Goal: Transaction & Acquisition: Purchase product/service

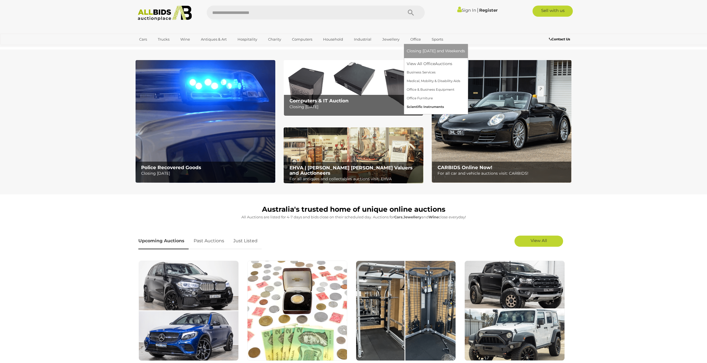
click at [416, 106] on link "Scientific Instruments" at bounding box center [436, 107] width 58 height 9
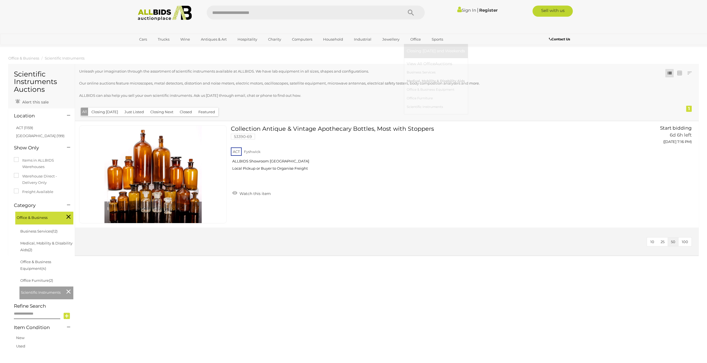
click at [420, 82] on link "Medical, Mobility & Disability Aids" at bounding box center [436, 81] width 58 height 9
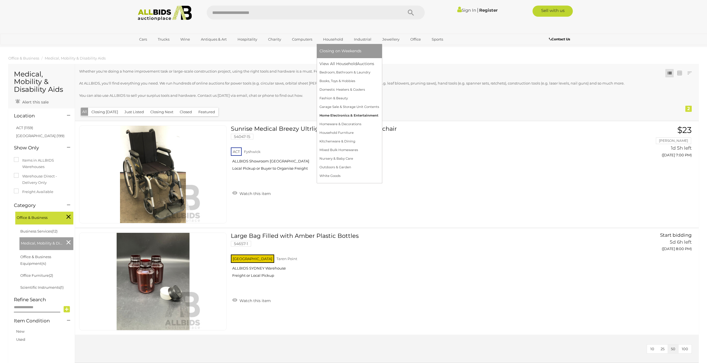
click at [345, 115] on link "Home Electronics & Entertainment" at bounding box center [350, 115] width 60 height 9
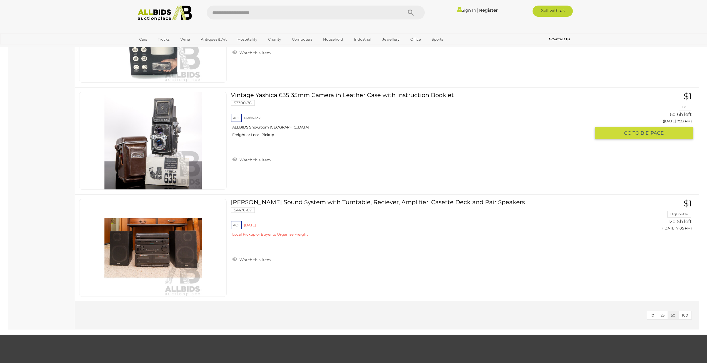
scroll to position [3104, 0]
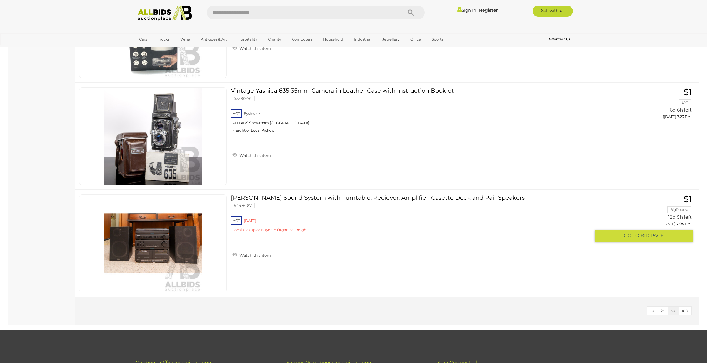
click at [281, 197] on link "Phillips Sound System with Turntable, Reciever, Amplifier, Casette Deck and Pai…" at bounding box center [413, 215] width 356 height 42
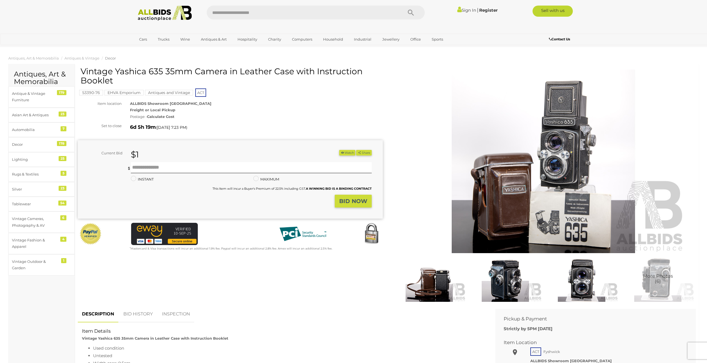
click at [659, 282] on span "More Photos (6)" at bounding box center [658, 278] width 30 height 10
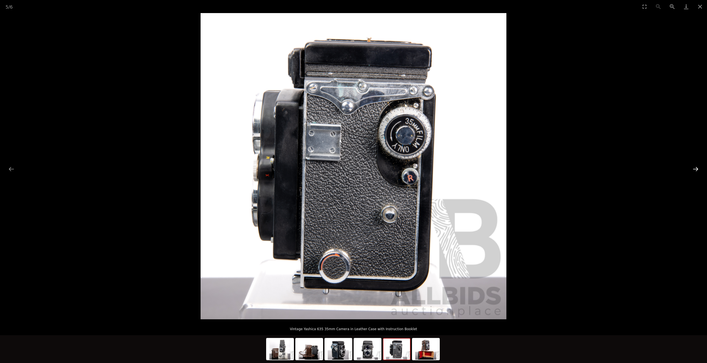
click at [697, 170] on button "Next slide" at bounding box center [696, 168] width 12 height 11
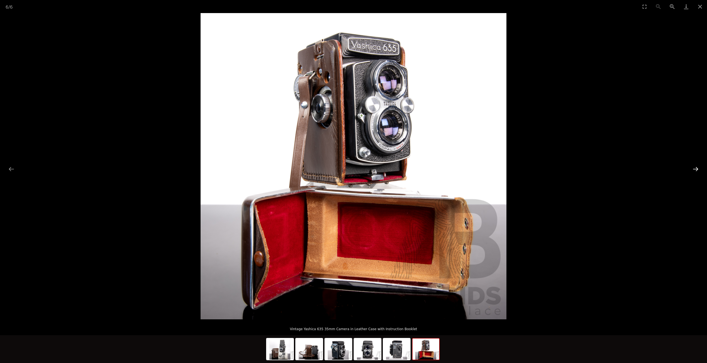
click at [697, 170] on button "Next slide" at bounding box center [696, 168] width 12 height 11
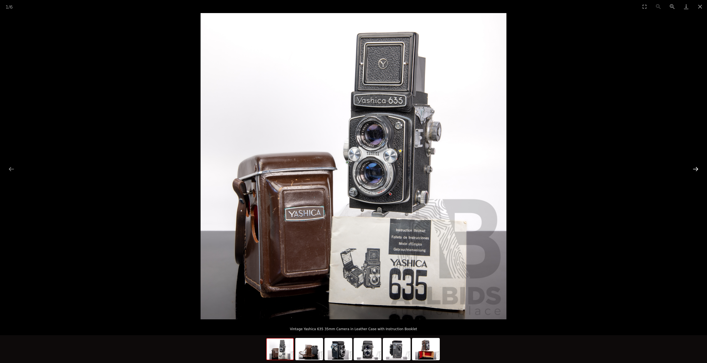
click at [699, 170] on button "Next slide" at bounding box center [696, 168] width 12 height 11
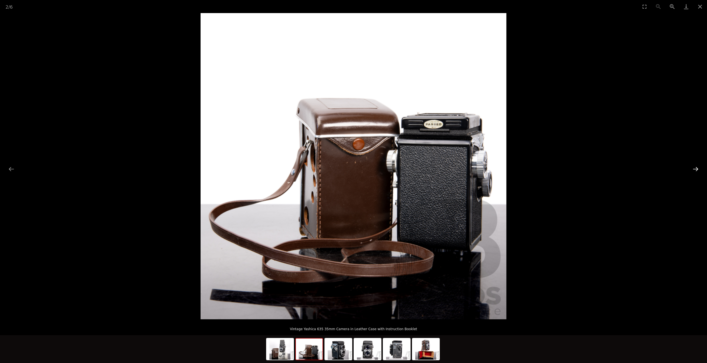
click at [699, 170] on button "Next slide" at bounding box center [696, 168] width 12 height 11
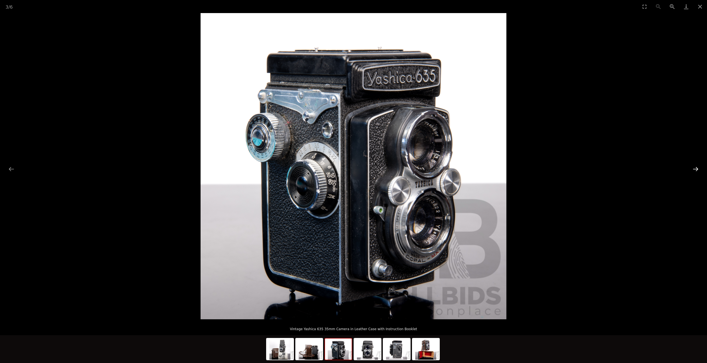
click at [699, 170] on button "Next slide" at bounding box center [696, 168] width 12 height 11
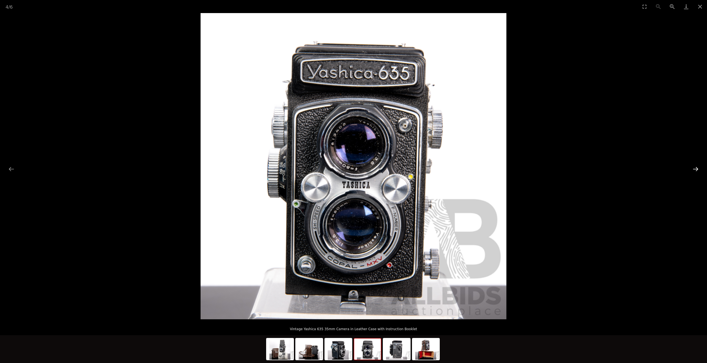
click at [699, 170] on button "Next slide" at bounding box center [696, 168] width 12 height 11
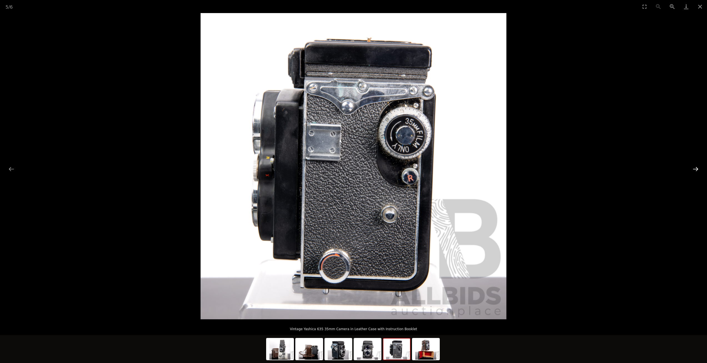
click at [699, 170] on button "Next slide" at bounding box center [696, 168] width 12 height 11
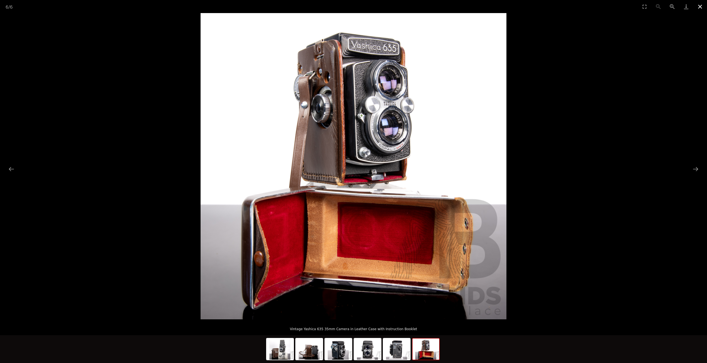
click at [700, 5] on button "Close gallery" at bounding box center [700, 6] width 14 height 13
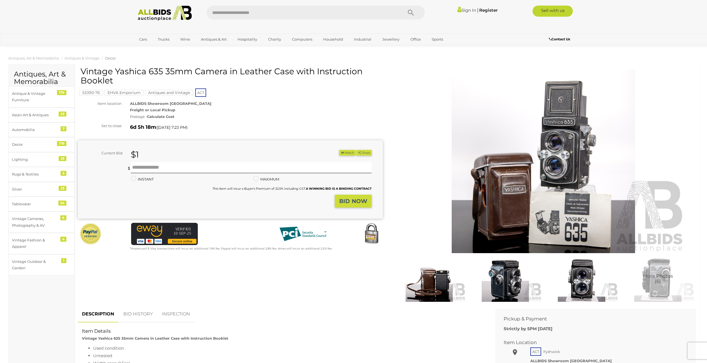
click at [128, 71] on h1 "Vintage Yashica 635 35mm Camera in Leather Case with Instruction Booklet" at bounding box center [231, 76] width 301 height 18
drag, startPoint x: 128, startPoint y: 71, endPoint x: 160, endPoint y: 71, distance: 32.2
click at [160, 71] on h1 "Vintage Yashica 635 35mm Camera in Leather Case with Instruction Booklet" at bounding box center [231, 76] width 301 height 18
click at [660, 282] on span "More Photos (6)" at bounding box center [658, 278] width 30 height 10
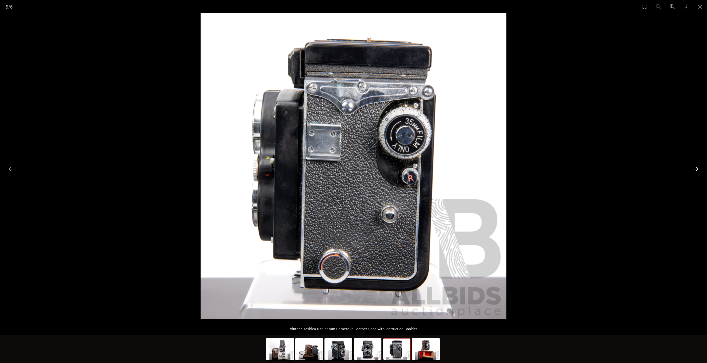
click at [695, 168] on button "Next slide" at bounding box center [696, 168] width 12 height 11
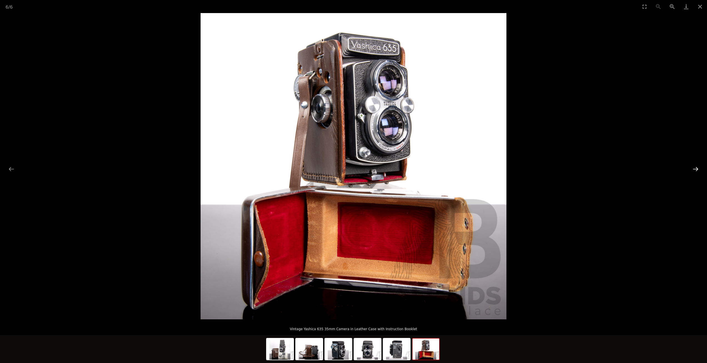
click at [695, 168] on button "Next slide" at bounding box center [696, 168] width 12 height 11
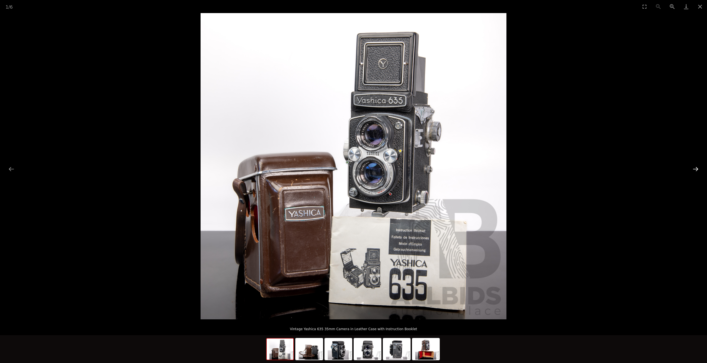
click at [695, 168] on button "Next slide" at bounding box center [696, 168] width 12 height 11
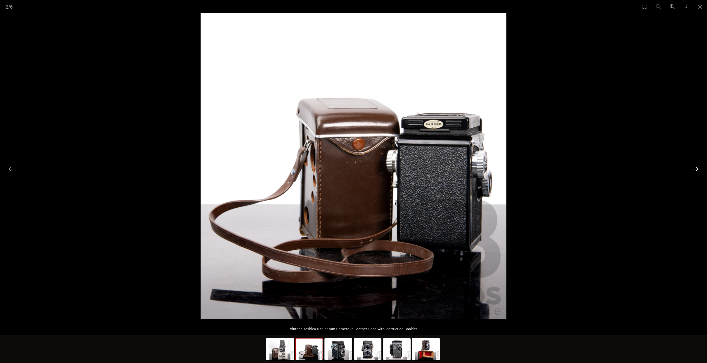
click at [695, 168] on button "Next slide" at bounding box center [696, 168] width 12 height 11
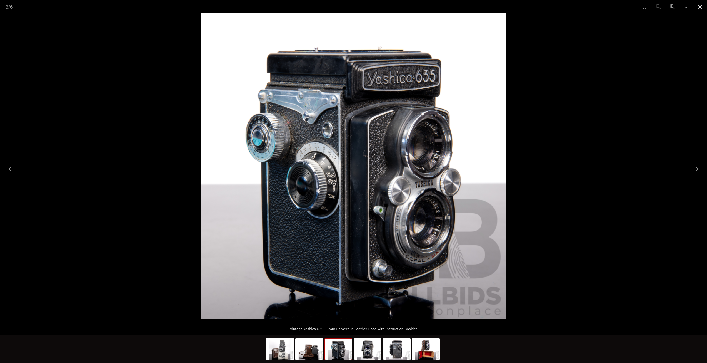
click at [700, 6] on button "Close gallery" at bounding box center [700, 6] width 14 height 13
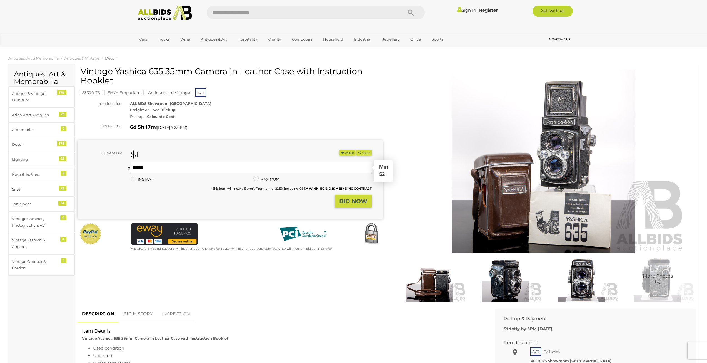
click at [184, 168] on input "text" at bounding box center [251, 167] width 241 height 11
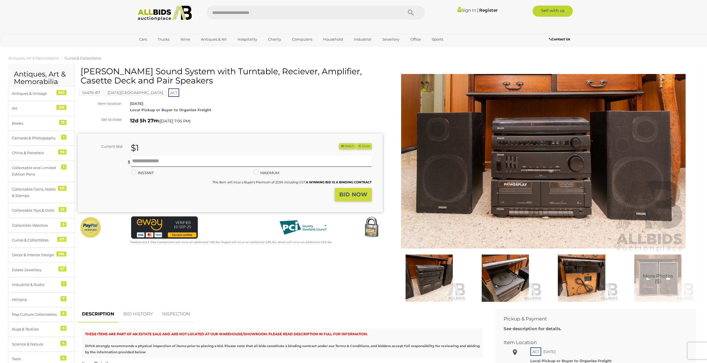
click at [116, 91] on mark "[DATE][GEOGRAPHIC_DATA]" at bounding box center [136, 93] width 62 height 6
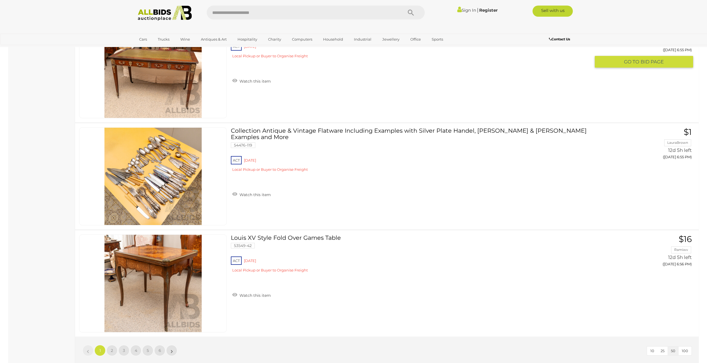
scroll to position [5096, 0]
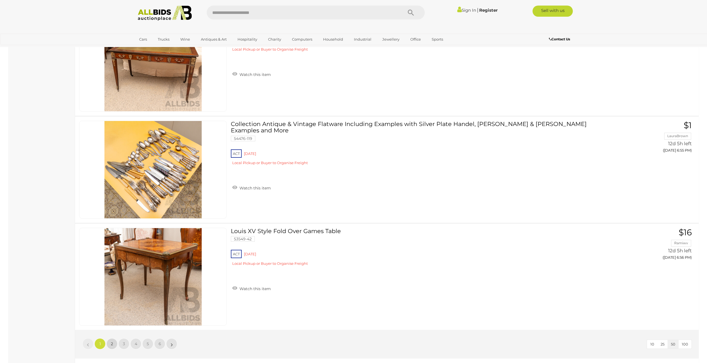
click at [113, 345] on span "2" at bounding box center [112, 343] width 2 height 5
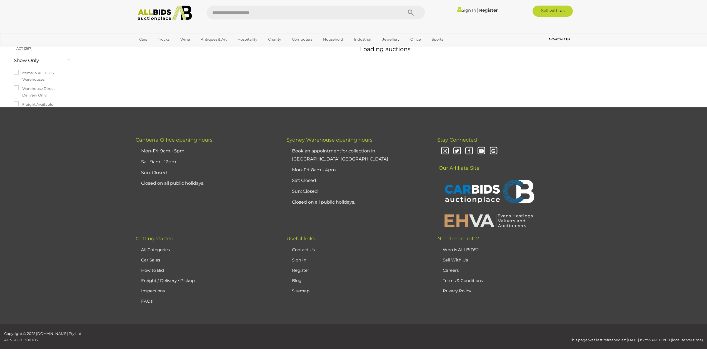
scroll to position [19, 0]
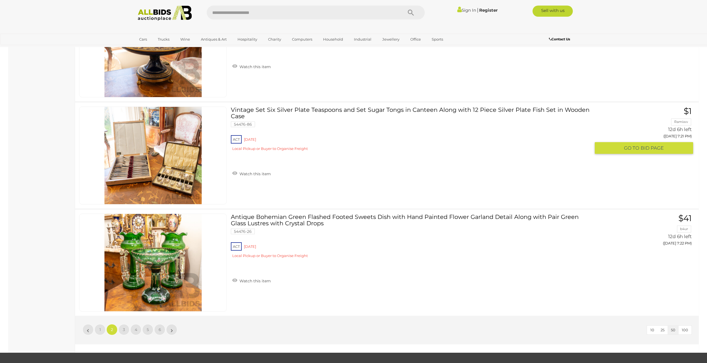
scroll to position [5115, 0]
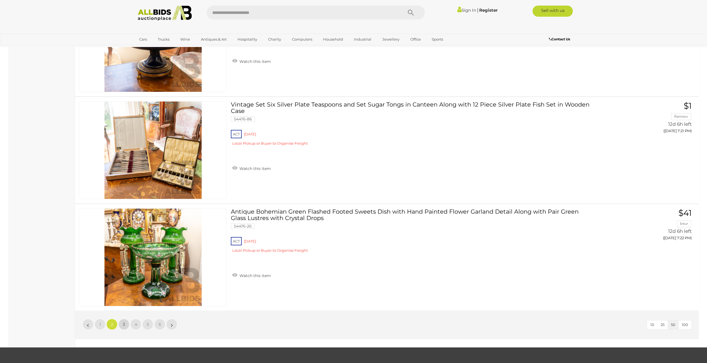
click at [122, 322] on link "3" at bounding box center [123, 324] width 11 height 11
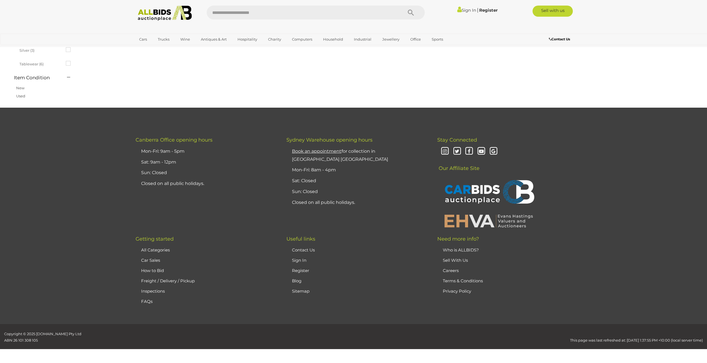
scroll to position [19, 0]
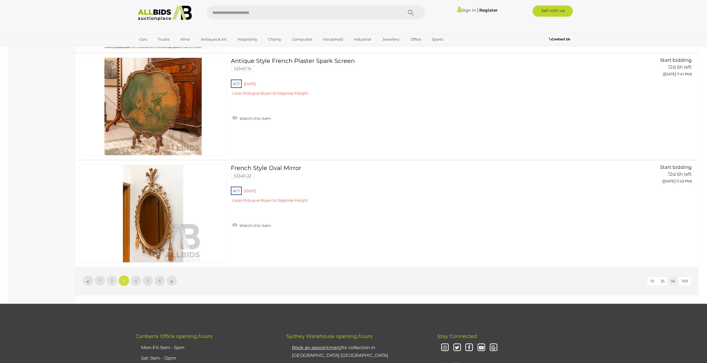
scroll to position [5161, 0]
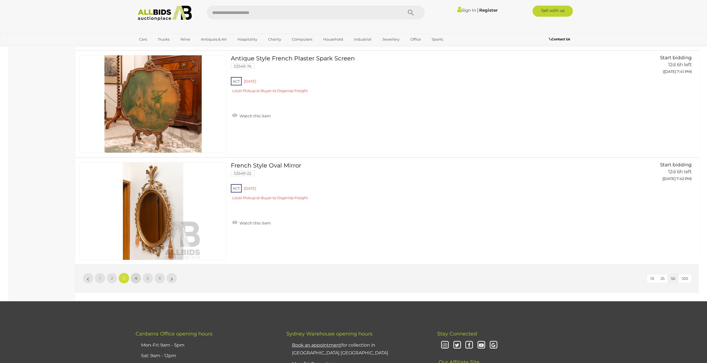
click at [135, 277] on span "4" at bounding box center [136, 277] width 3 height 5
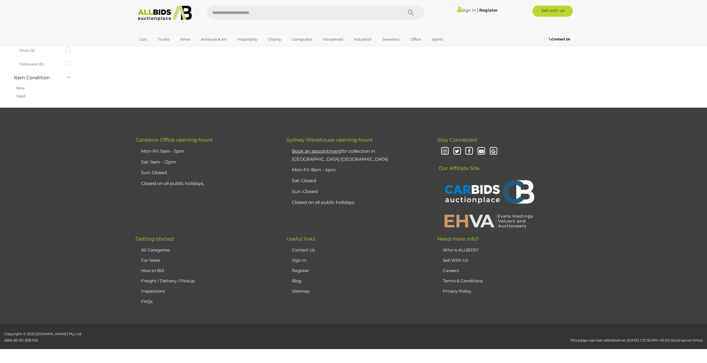
scroll to position [19, 0]
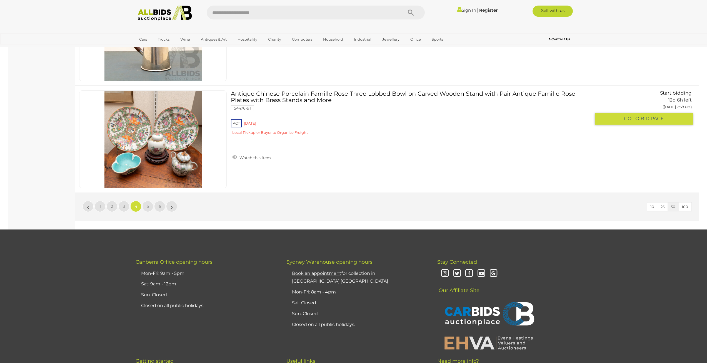
scroll to position [5254, 0]
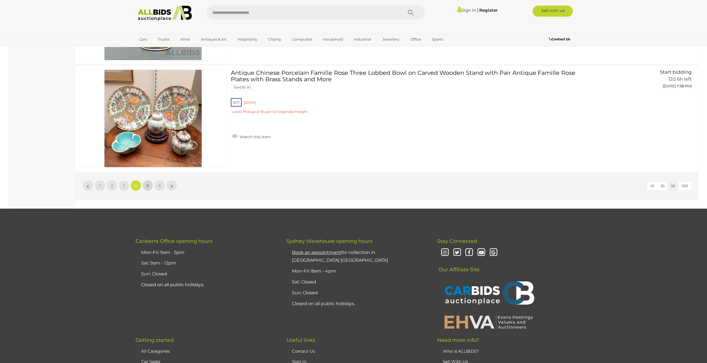
click at [147, 185] on span "5" at bounding box center [148, 185] width 2 height 5
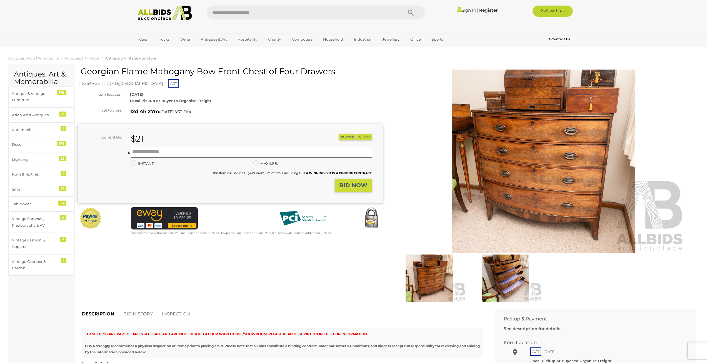
click at [506, 287] on img at bounding box center [505, 277] width 73 height 47
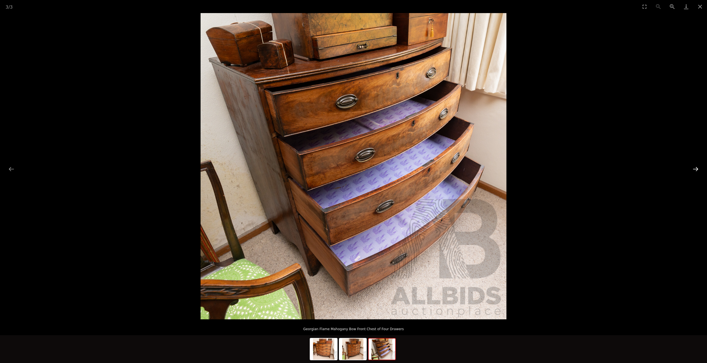
click at [696, 168] on button "Next slide" at bounding box center [696, 168] width 12 height 11
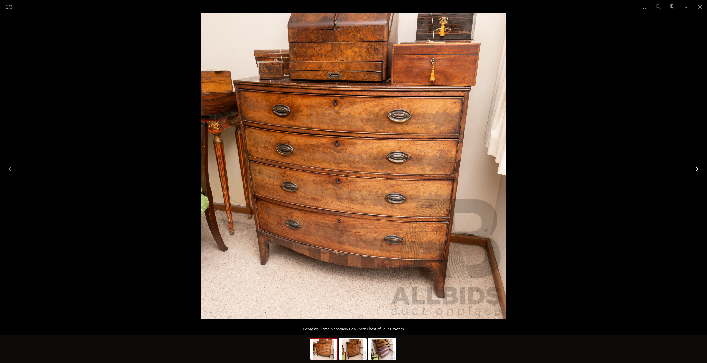
click at [696, 168] on button "Next slide" at bounding box center [696, 168] width 12 height 11
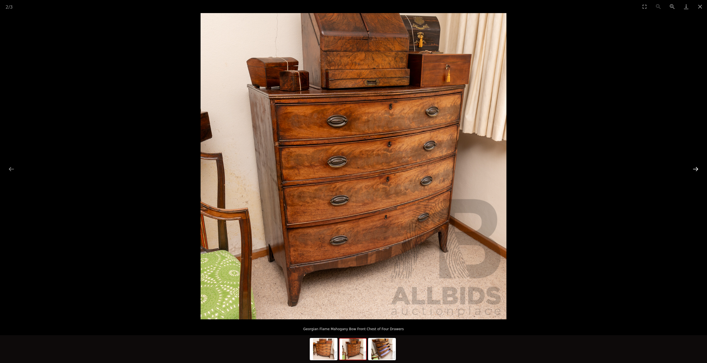
click at [696, 168] on button "Next slide" at bounding box center [696, 168] width 12 height 11
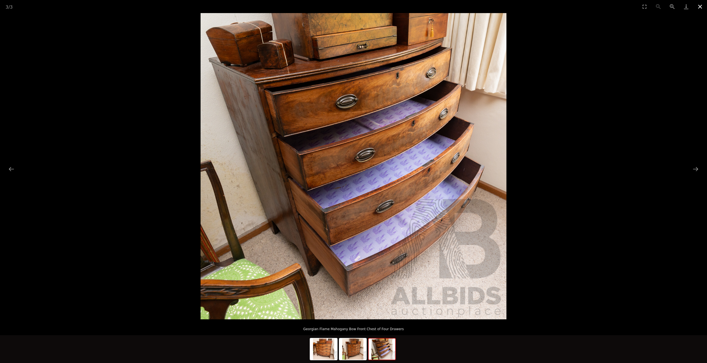
click at [700, 7] on button "Close gallery" at bounding box center [700, 6] width 14 height 13
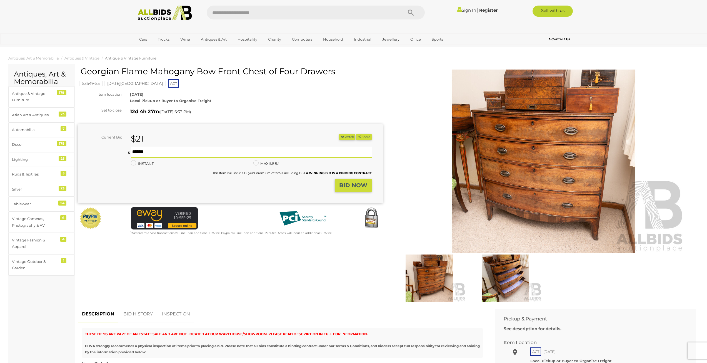
drag, startPoint x: 169, startPoint y: 151, endPoint x: 130, endPoint y: 151, distance: 38.9
click at [130, 151] on div at bounding box center [249, 151] width 245 height 11
click at [146, 150] on input "text" at bounding box center [251, 151] width 241 height 11
click at [133, 152] on input "text" at bounding box center [251, 151] width 241 height 11
drag, startPoint x: 133, startPoint y: 152, endPoint x: 159, endPoint y: 151, distance: 25.6
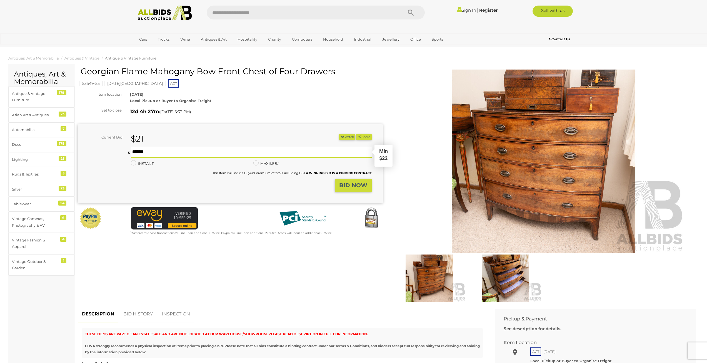
click at [159, 151] on input "text" at bounding box center [251, 151] width 241 height 11
click at [221, 283] on div "Warranty Charity )" at bounding box center [387, 186] width 627 height 239
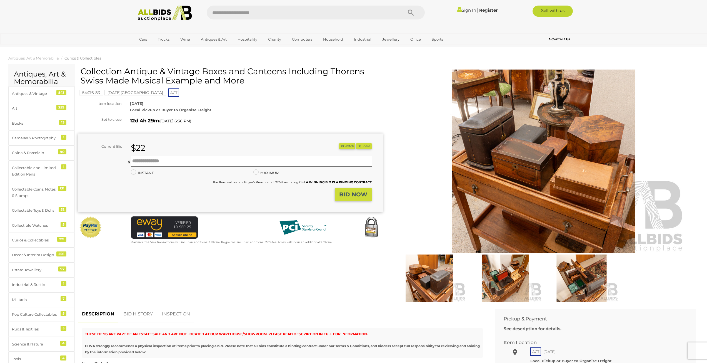
click at [578, 274] on img at bounding box center [581, 277] width 73 height 47
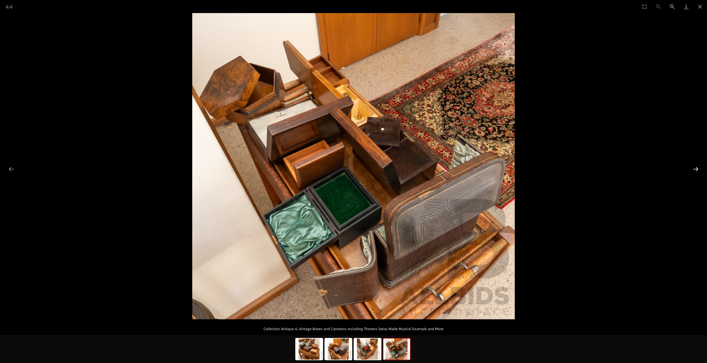
click at [696, 169] on button "Next slide" at bounding box center [696, 168] width 12 height 11
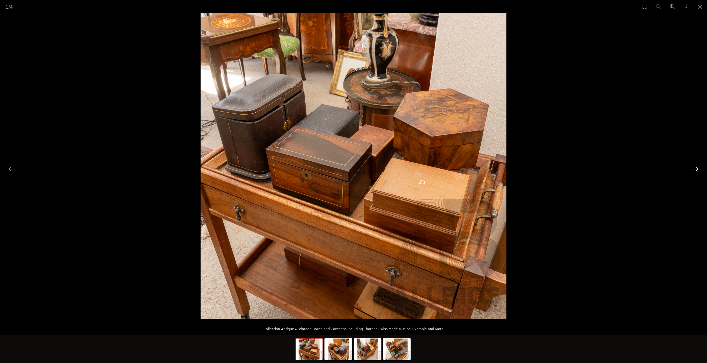
click at [696, 169] on button "Next slide" at bounding box center [696, 168] width 12 height 11
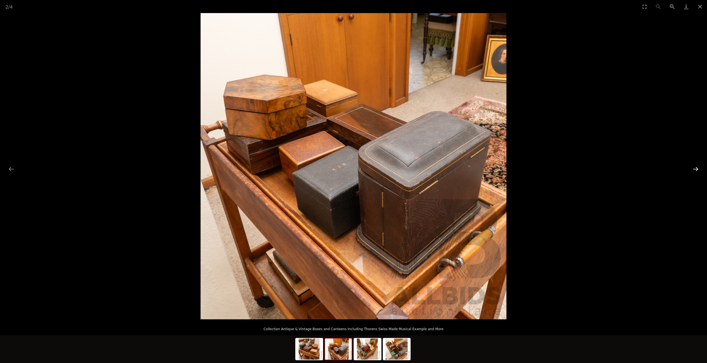
click at [696, 169] on button "Next slide" at bounding box center [696, 168] width 12 height 11
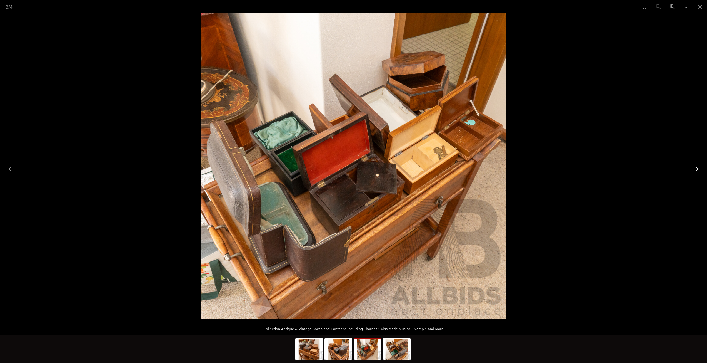
click at [696, 169] on button "Next slide" at bounding box center [696, 168] width 12 height 11
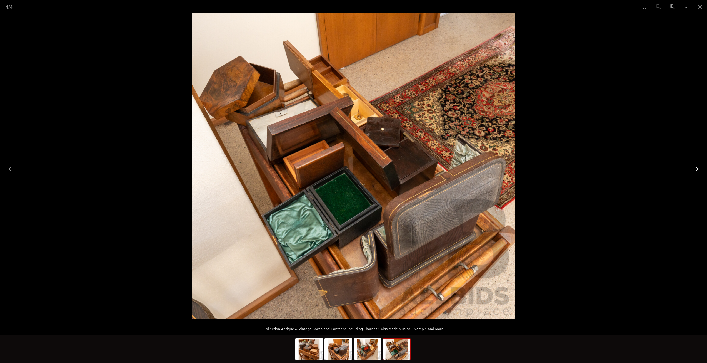
click at [696, 169] on button "Next slide" at bounding box center [696, 168] width 12 height 11
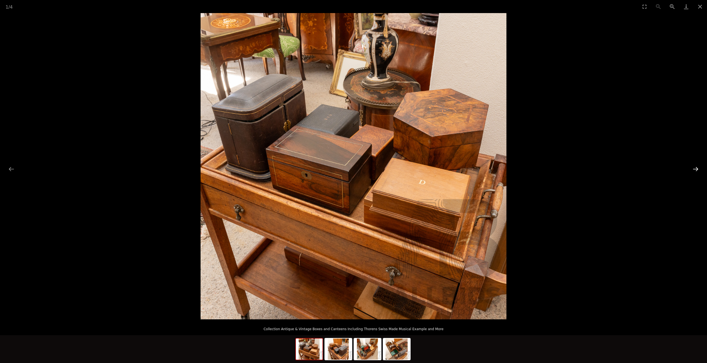
click at [696, 169] on button "Next slide" at bounding box center [696, 168] width 12 height 11
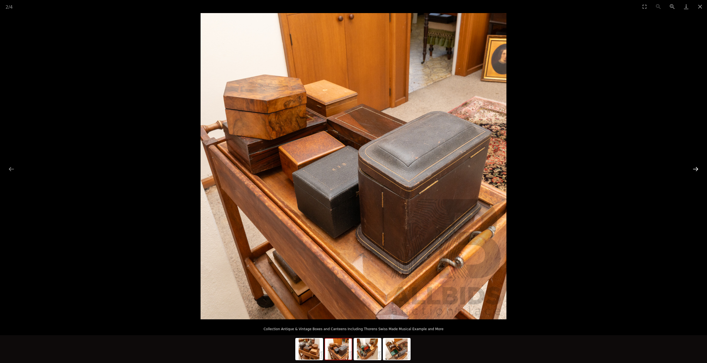
click at [696, 169] on button "Next slide" at bounding box center [696, 168] width 12 height 11
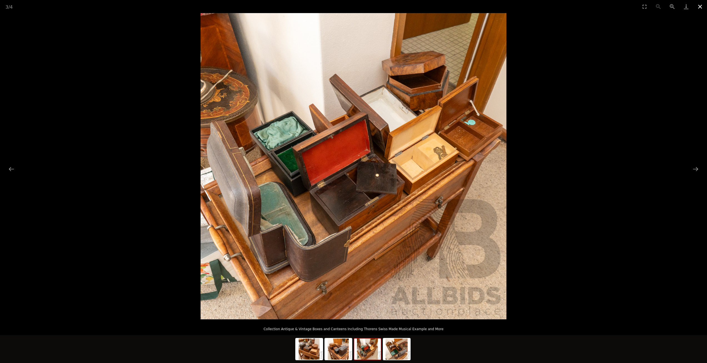
click at [698, 5] on button "Close gallery" at bounding box center [700, 6] width 14 height 13
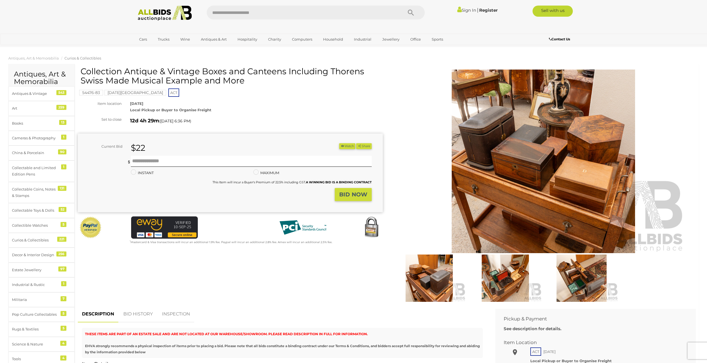
drag, startPoint x: 92, startPoint y: 73, endPoint x: 247, endPoint y: 81, distance: 154.8
click at [247, 81] on h1 "Collection Antique & Vintage Boxes and Canteens Including Thorens Swiss Made Mu…" at bounding box center [231, 76] width 301 height 18
click at [222, 81] on h1 "Collection Antique & Vintage Boxes and Canteens Including Thorens Swiss Made Mu…" at bounding box center [231, 76] width 301 height 18
drag, startPoint x: 99, startPoint y: 72, endPoint x: 207, endPoint y: 69, distance: 108.4
click at [207, 69] on h1 "Collection Antique & Vintage Boxes and Canteens Including Thorens Swiss Made Mu…" at bounding box center [231, 76] width 301 height 18
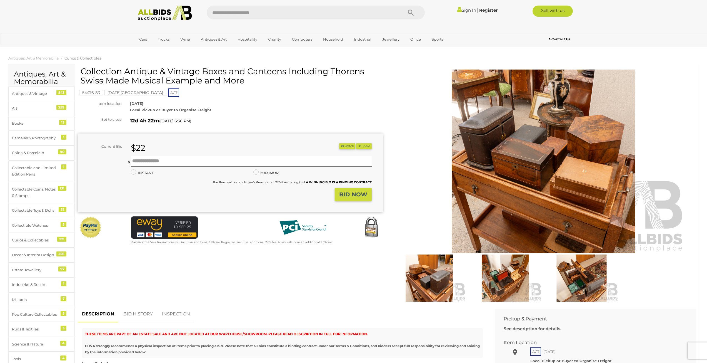
click at [224, 83] on h1 "Collection Antique & Vintage Boxes and Canteens Including Thorens Swiss Made Mu…" at bounding box center [231, 76] width 301 height 18
click at [237, 82] on h1 "Collection Antique & Vintage Boxes and Canteens Including Thorens Swiss Made Mu…" at bounding box center [231, 76] width 301 height 18
click at [542, 157] on img at bounding box center [543, 160] width 285 height 183
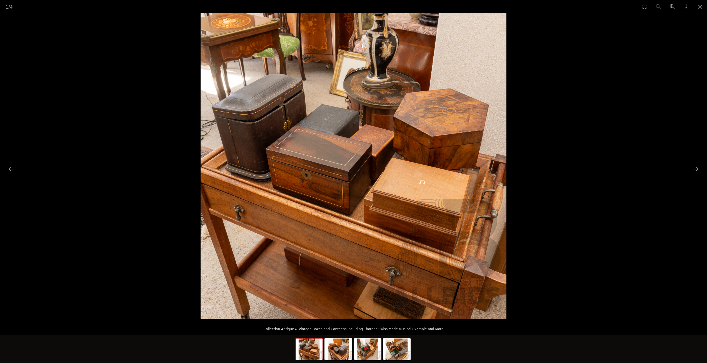
click at [327, 178] on img at bounding box center [354, 166] width 306 height 306
click at [698, 170] on button "Next slide" at bounding box center [696, 168] width 12 height 11
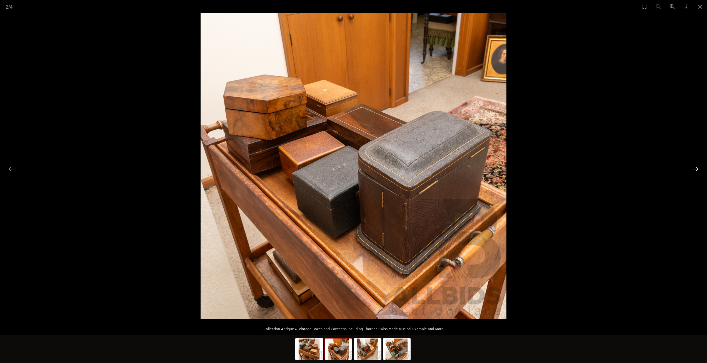
click at [698, 170] on button "Next slide" at bounding box center [696, 168] width 12 height 11
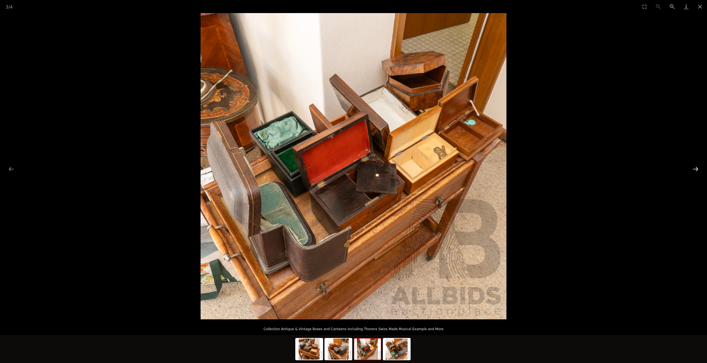
click at [698, 170] on button "Next slide" at bounding box center [696, 168] width 12 height 11
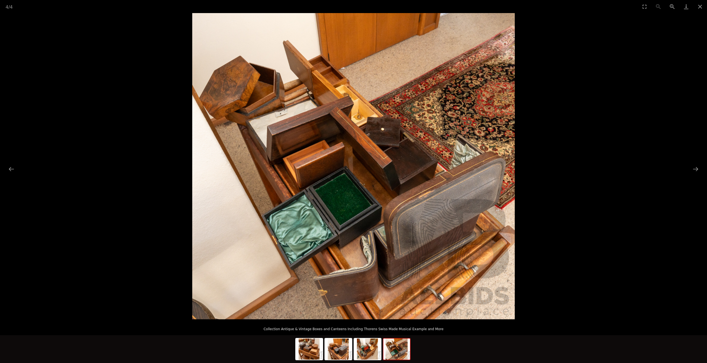
click at [312, 131] on img at bounding box center [353, 166] width 323 height 306
click at [701, 6] on button "Close gallery" at bounding box center [700, 6] width 14 height 13
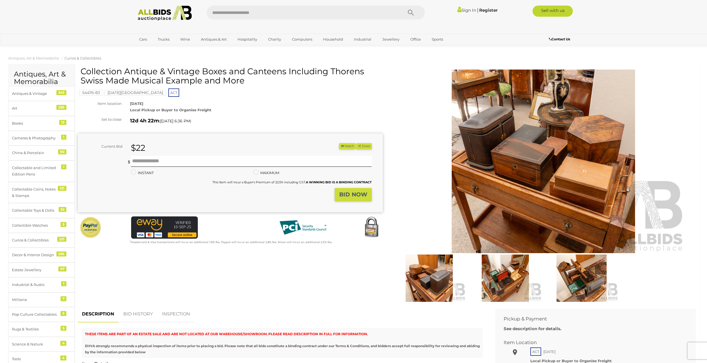
click at [229, 113] on div "RED HILL 2603 Local Pickup or Buyer to Organise Freight" at bounding box center [256, 106] width 261 height 13
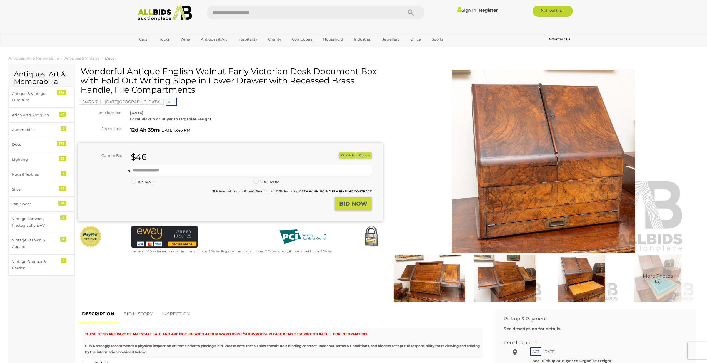
click at [498, 277] on img at bounding box center [505, 277] width 73 height 47
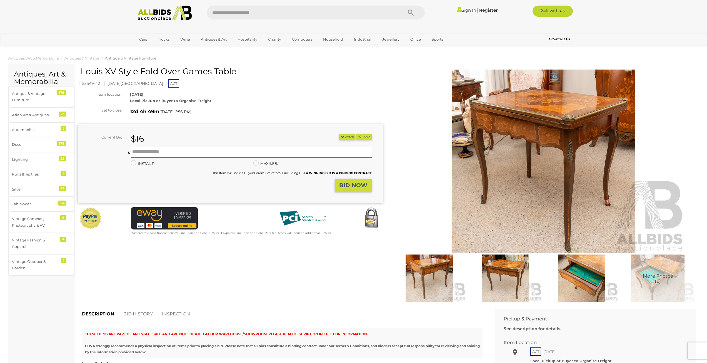
click at [582, 274] on img at bounding box center [581, 277] width 73 height 47
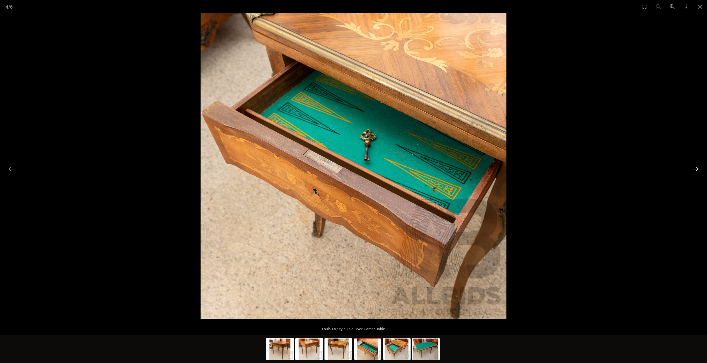
click at [698, 168] on button "Next slide" at bounding box center [696, 168] width 12 height 11
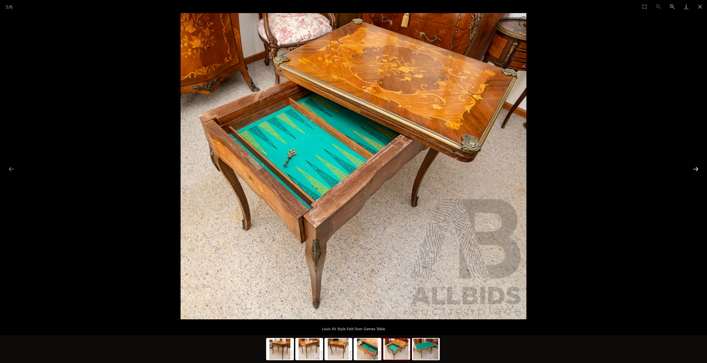
click at [698, 168] on button "Next slide" at bounding box center [696, 168] width 12 height 11
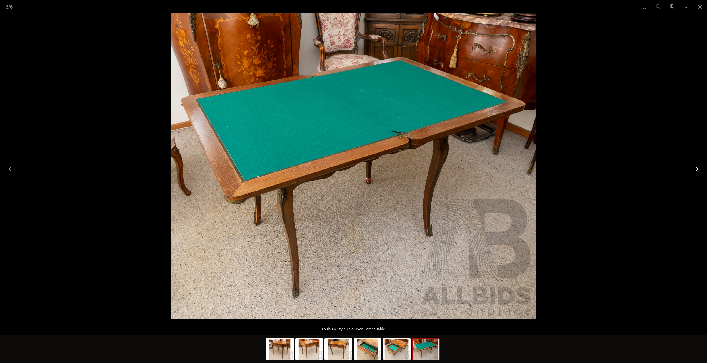
click at [698, 168] on button "Next slide" at bounding box center [696, 168] width 12 height 11
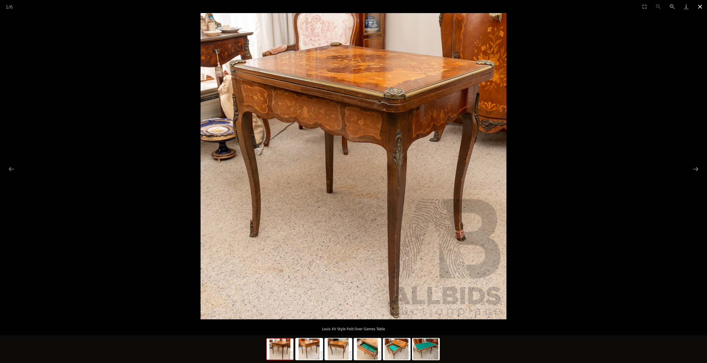
click at [700, 6] on button "Close gallery" at bounding box center [700, 6] width 14 height 13
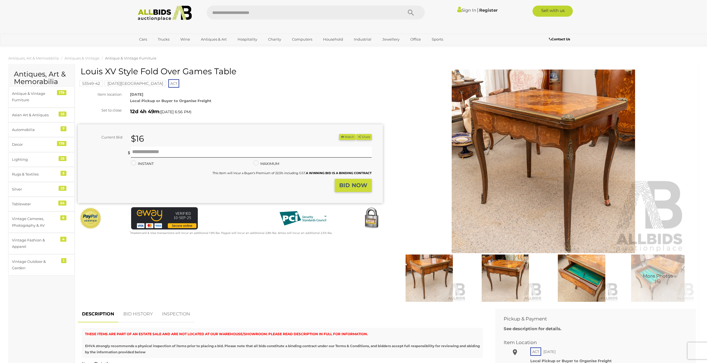
click at [217, 74] on h1 "Louis XV Style Fold Over Games Table" at bounding box center [231, 71] width 301 height 9
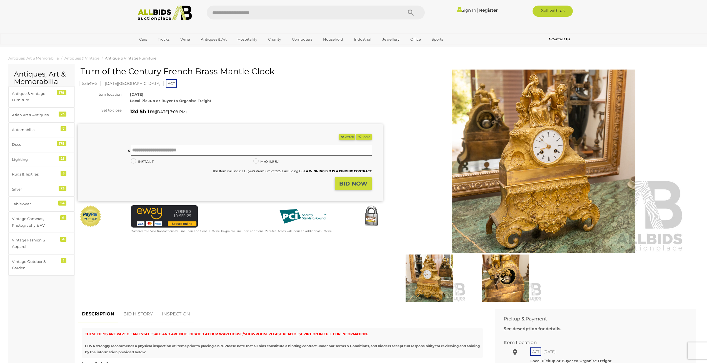
click at [507, 289] on img at bounding box center [505, 277] width 73 height 47
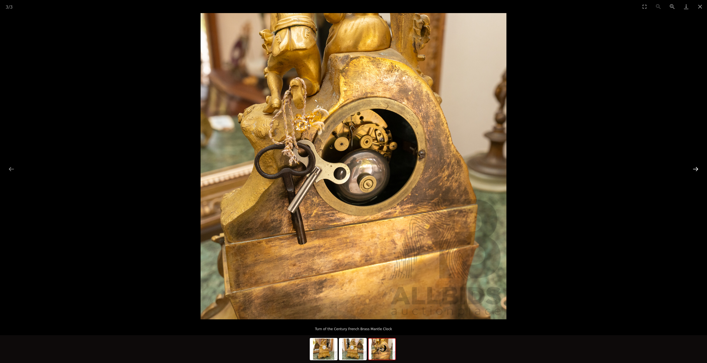
click at [698, 168] on button "Next slide" at bounding box center [696, 168] width 12 height 11
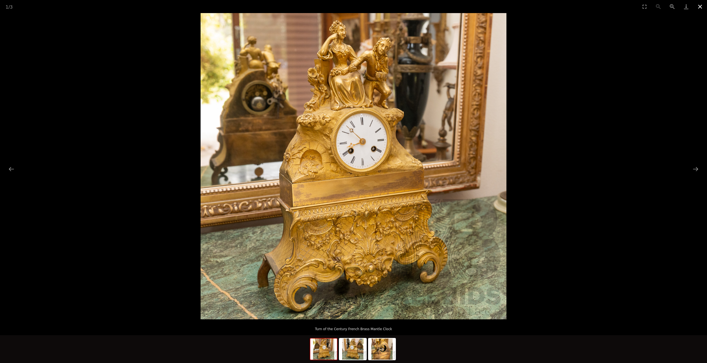
click at [701, 7] on button "Close gallery" at bounding box center [700, 6] width 14 height 13
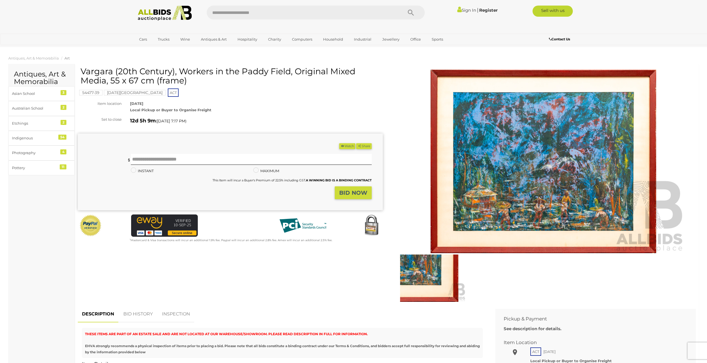
click at [516, 167] on img at bounding box center [543, 160] width 285 height 183
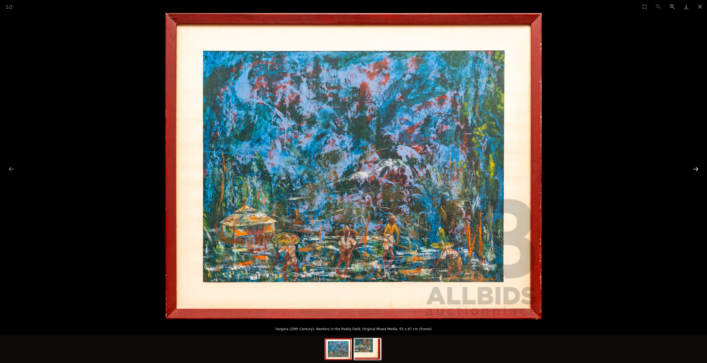
click at [696, 170] on button "Next slide" at bounding box center [696, 168] width 12 height 11
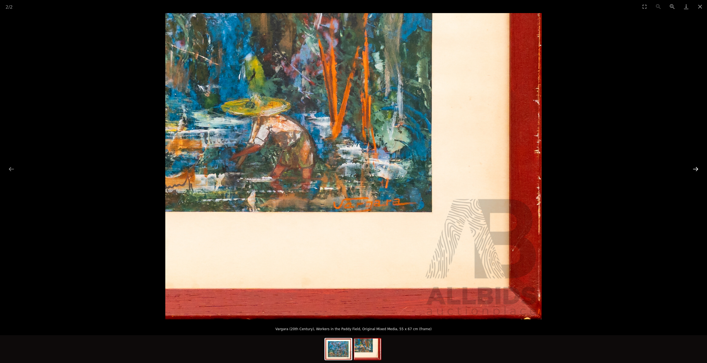
click at [696, 170] on button "Next slide" at bounding box center [696, 168] width 12 height 11
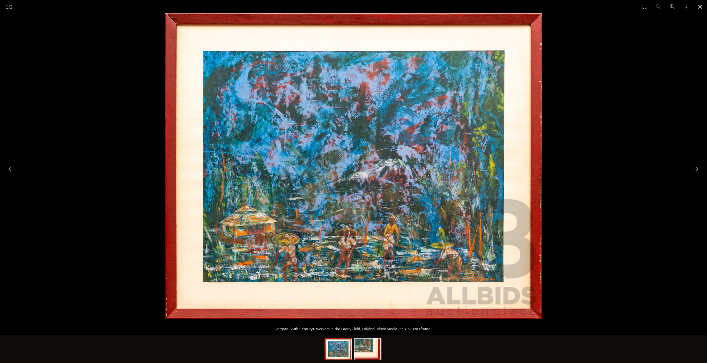
click at [702, 5] on button "Close gallery" at bounding box center [700, 6] width 14 height 13
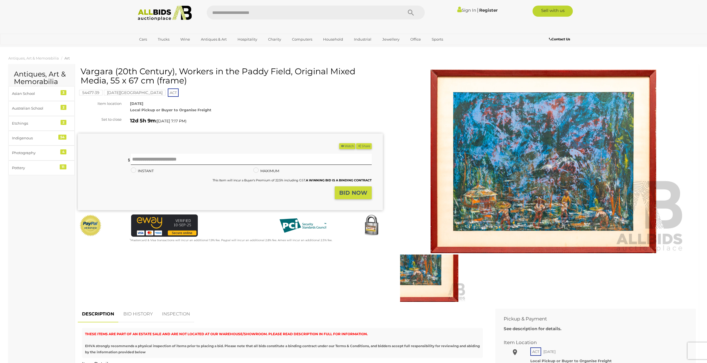
click at [207, 71] on h1 "Vargara (20th Century), Workers in the Paddy Field, Original Mixed Media, 55 x …" at bounding box center [231, 76] width 301 height 18
drag, startPoint x: 95, startPoint y: 72, endPoint x: 185, endPoint y: 78, distance: 90.5
click at [191, 80] on h1 "Vargara (20th Century), Workers in the Paddy Field, Original Mixed Media, 55 x …" at bounding box center [231, 76] width 301 height 18
click at [153, 74] on h1 "Vargara (20th Century), Workers in the Paddy Field, Original Mixed Media, 55 x …" at bounding box center [231, 76] width 301 height 18
click at [98, 70] on h1 "Vargara (20th Century), Workers in the Paddy Field, Original Mixed Media, 55 x …" at bounding box center [231, 76] width 301 height 18
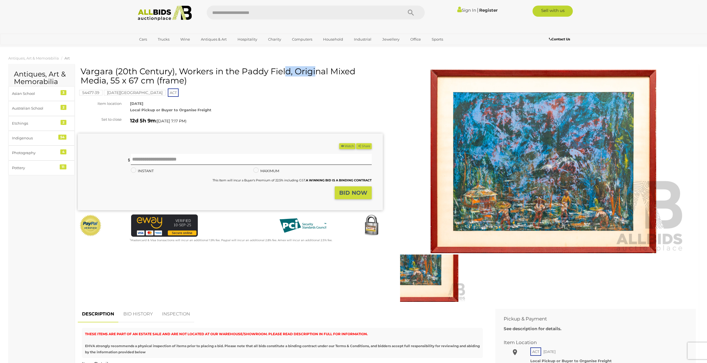
click at [98, 70] on h1 "Vargara (20th Century), Workers in the Paddy Field, Original Mixed Media, 55 x …" at bounding box center [231, 76] width 301 height 18
click at [146, 160] on input "text" at bounding box center [251, 159] width 241 height 11
type input "**"
click at [355, 193] on strong "BID NOW" at bounding box center [353, 192] width 28 height 7
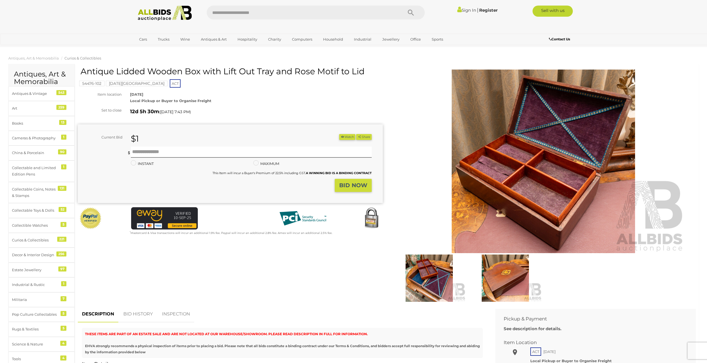
click at [503, 274] on img at bounding box center [505, 277] width 73 height 47
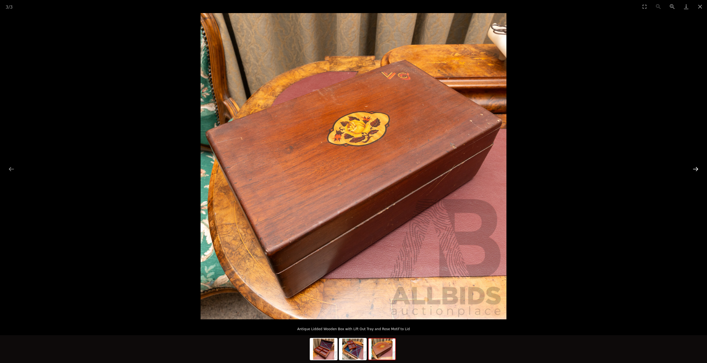
click at [698, 169] on button "Next slide" at bounding box center [696, 168] width 12 height 11
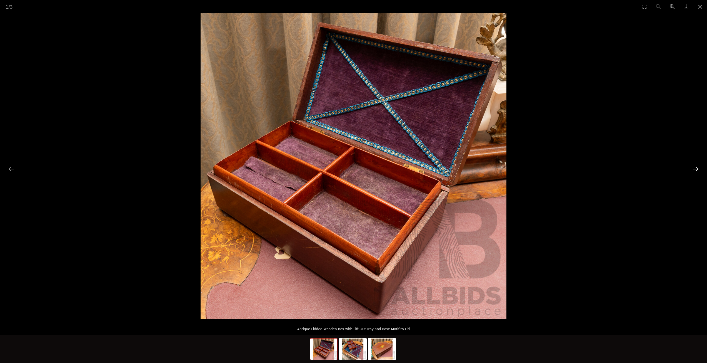
click at [698, 169] on button "Next slide" at bounding box center [696, 168] width 12 height 11
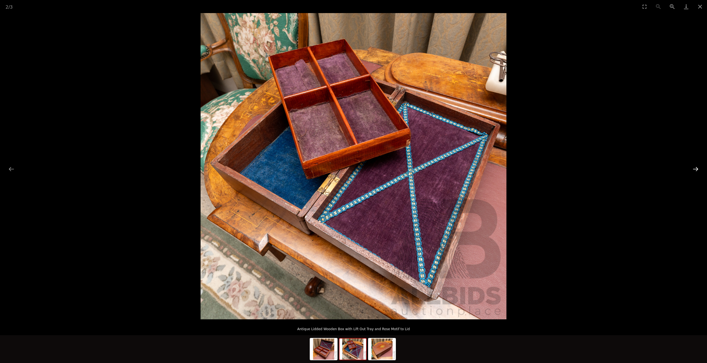
click at [698, 169] on button "Next slide" at bounding box center [696, 168] width 12 height 11
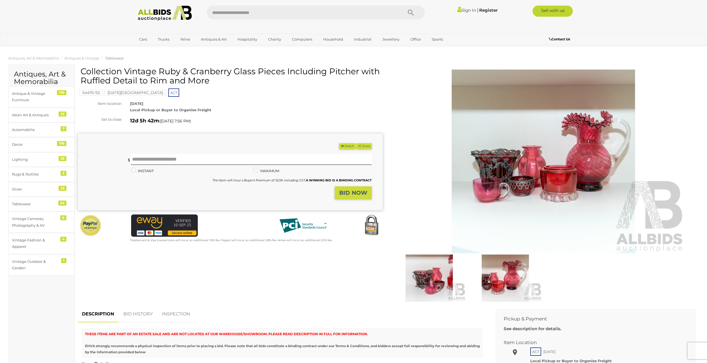
click at [546, 126] on img at bounding box center [543, 160] width 285 height 183
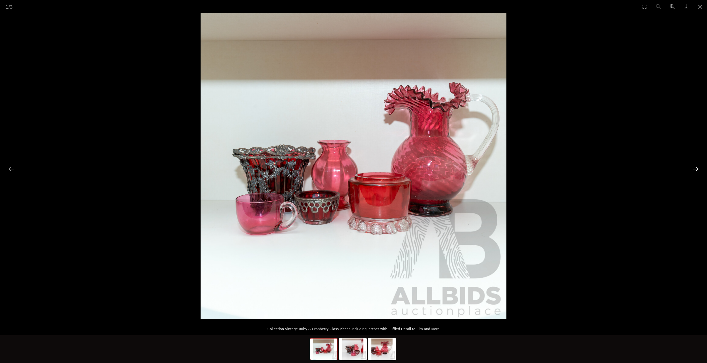
click at [697, 169] on button "Next slide" at bounding box center [696, 168] width 12 height 11
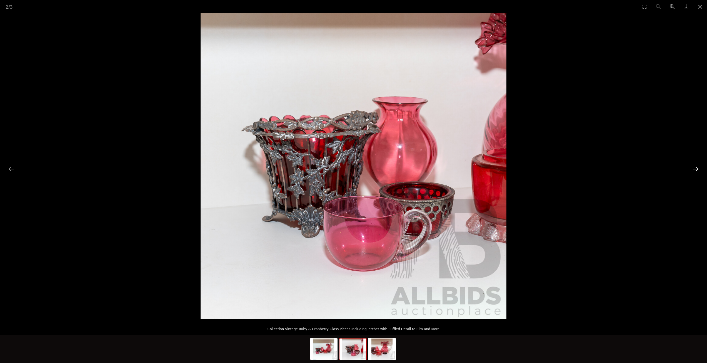
click at [697, 169] on button "Next slide" at bounding box center [696, 168] width 12 height 11
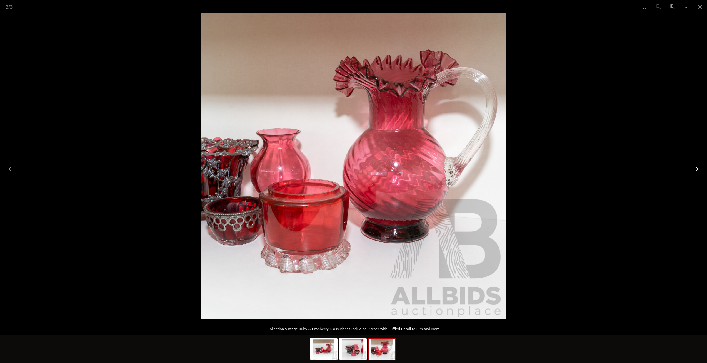
click at [697, 169] on button "Next slide" at bounding box center [696, 168] width 12 height 11
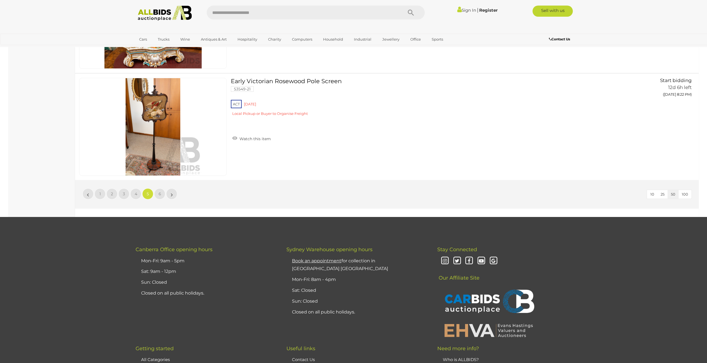
scroll to position [5254, 0]
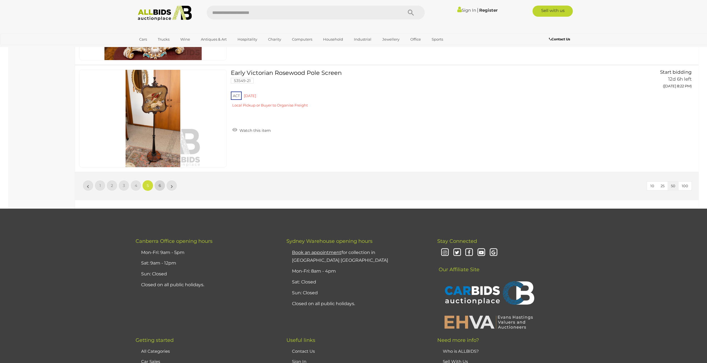
click at [160, 186] on span "6" at bounding box center [160, 185] width 3 height 5
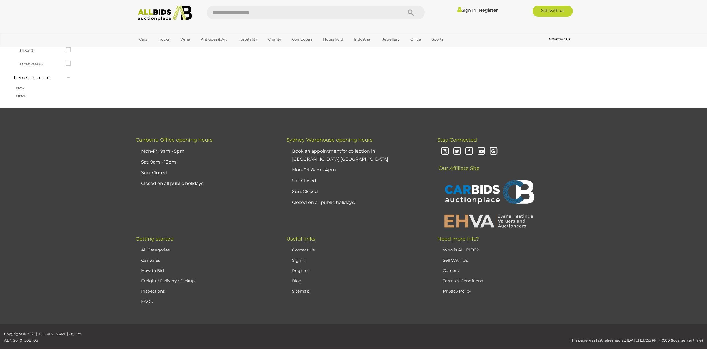
scroll to position [19, 0]
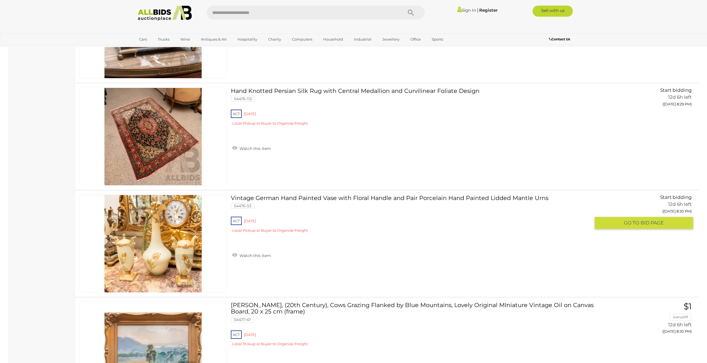
scroll to position [1409, 0]
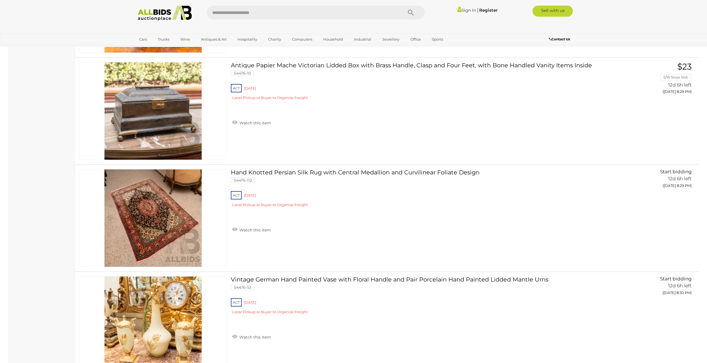
click at [163, 10] on img at bounding box center [165, 13] width 60 height 15
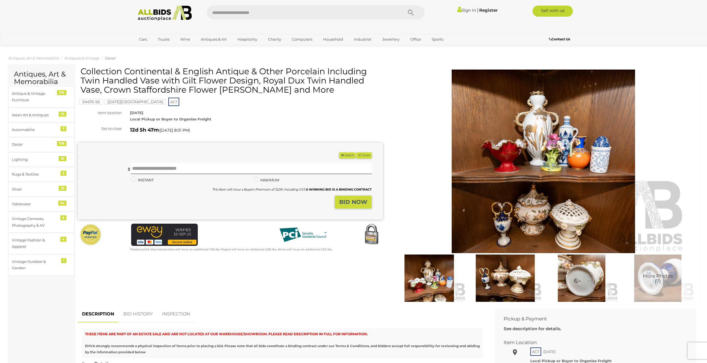
click at [539, 175] on img at bounding box center [543, 160] width 285 height 183
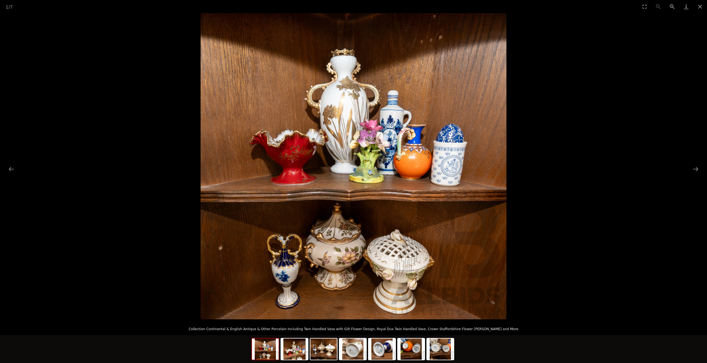
click at [300, 138] on img at bounding box center [354, 166] width 306 height 306
click at [697, 169] on button "Next slide" at bounding box center [696, 168] width 12 height 11
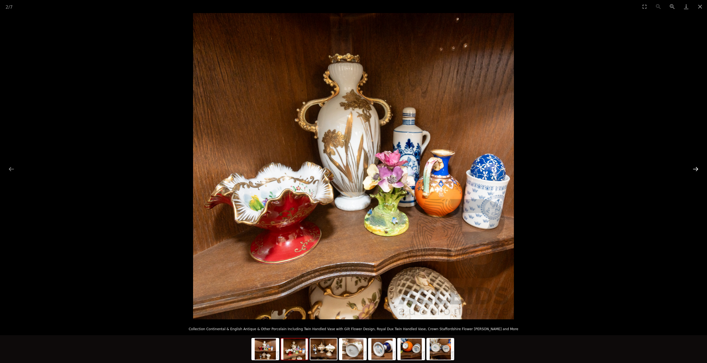
click at [697, 169] on button "Next slide" at bounding box center [696, 168] width 12 height 11
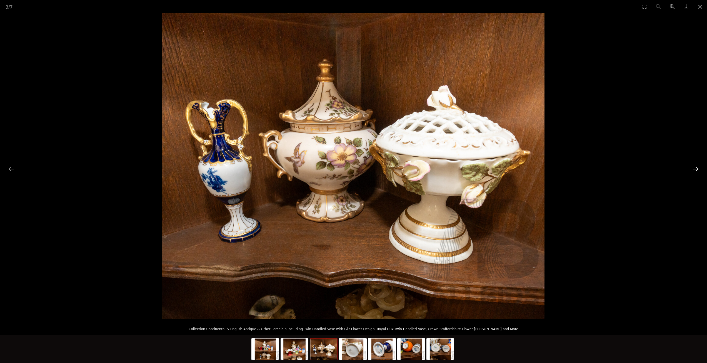
click at [697, 169] on button "Next slide" at bounding box center [696, 168] width 12 height 11
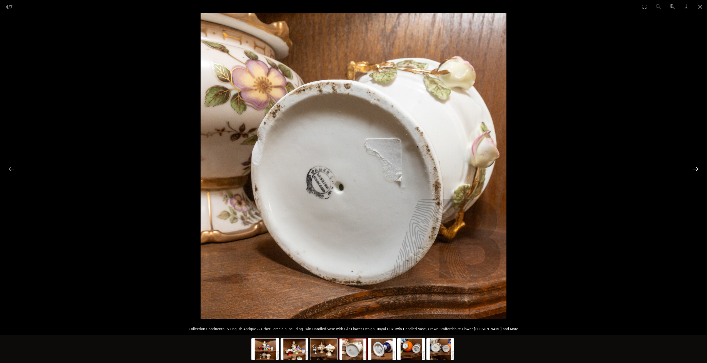
click at [697, 169] on button "Next slide" at bounding box center [696, 168] width 12 height 11
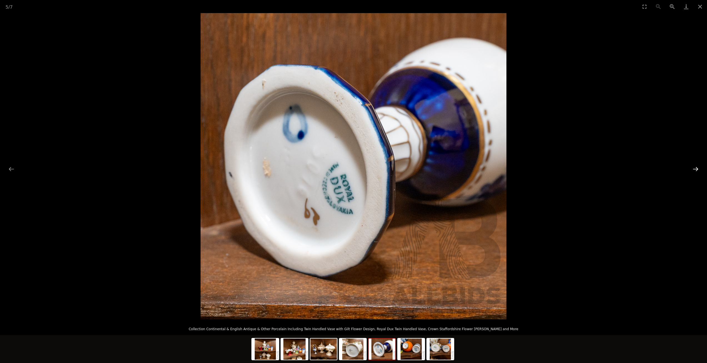
click at [697, 169] on button "Next slide" at bounding box center [696, 168] width 12 height 11
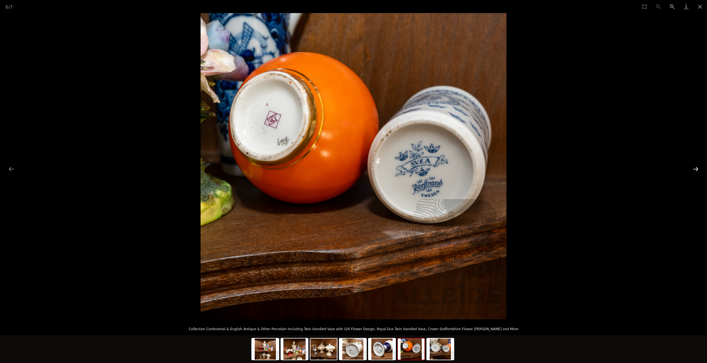
click at [697, 169] on button "Next slide" at bounding box center [696, 168] width 12 height 11
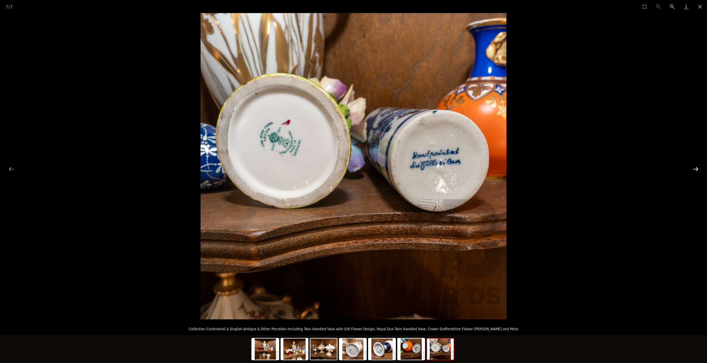
click at [697, 169] on button "Next slide" at bounding box center [696, 168] width 12 height 11
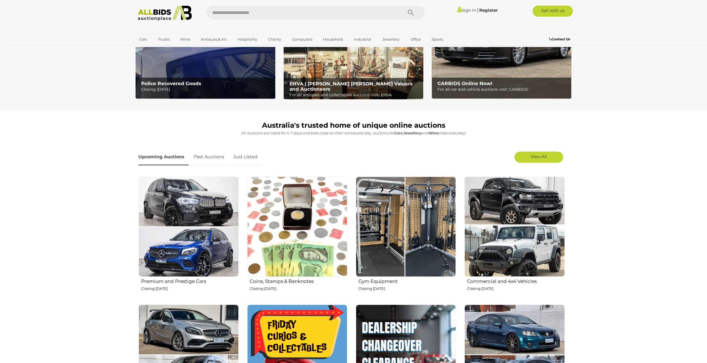
scroll to position [93, 0]
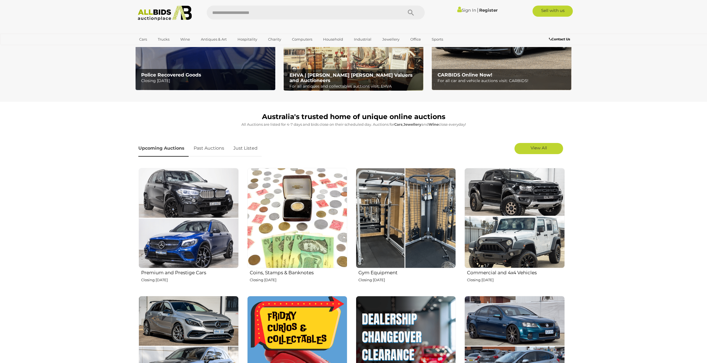
click at [203, 193] on img at bounding box center [189, 218] width 100 height 100
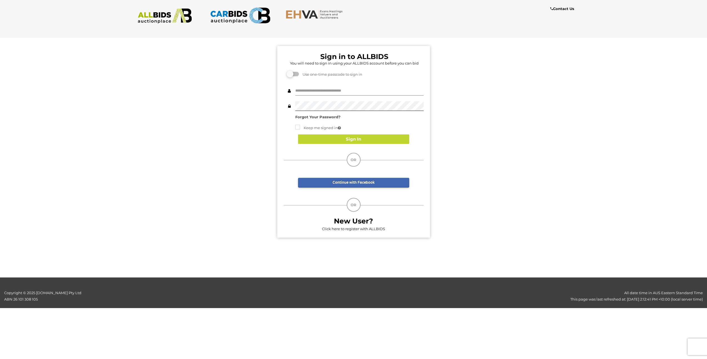
click at [333, 90] on input "text" at bounding box center [359, 91] width 128 height 10
type input "*********"
click at [352, 138] on button "Sign In" at bounding box center [353, 139] width 111 height 10
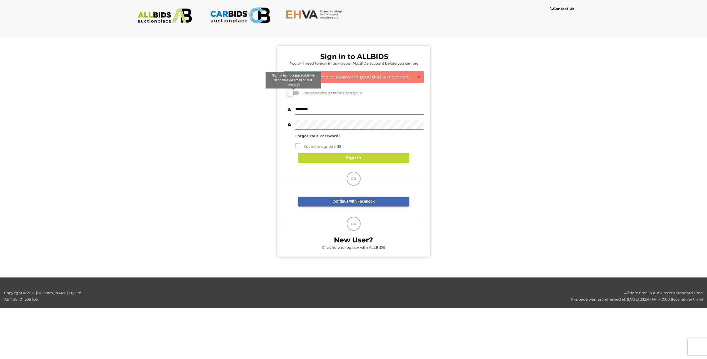
click at [296, 94] on label at bounding box center [293, 93] width 11 height 4
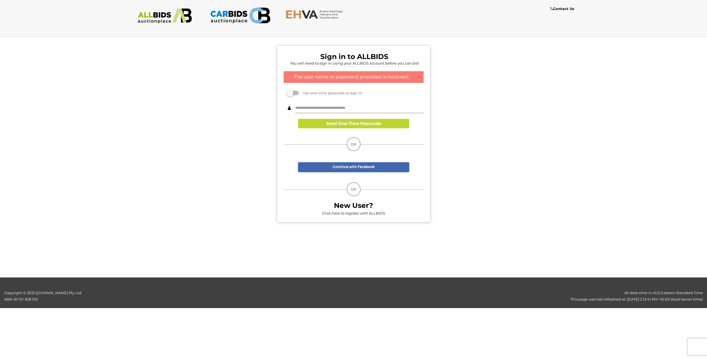
click at [319, 107] on input "text" at bounding box center [359, 108] width 128 height 10
type input "**********"
click at [337, 119] on button "Send One-Time Passcode" at bounding box center [353, 124] width 111 height 10
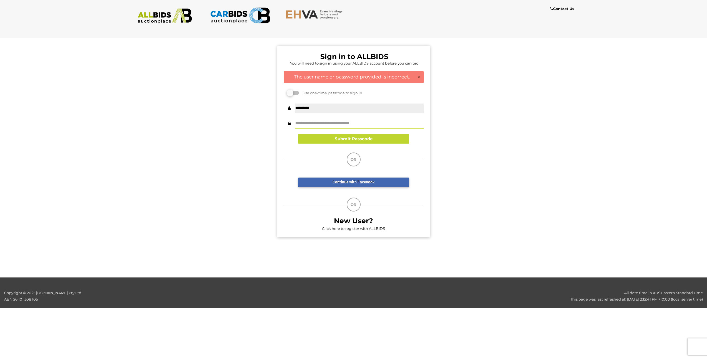
click at [332, 122] on input "text" at bounding box center [359, 124] width 128 height 10
type input "******"
click at [344, 137] on button "Submit Passcode" at bounding box center [353, 139] width 111 height 10
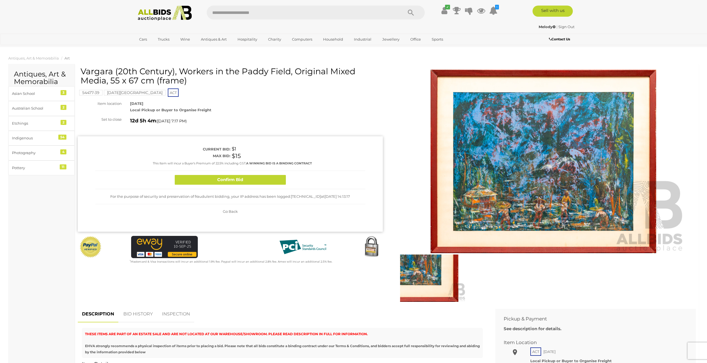
click at [243, 173] on div "Confirm Bid" at bounding box center [230, 180] width 270 height 18
click at [243, 177] on button "Confirm Bid" at bounding box center [230, 180] width 111 height 10
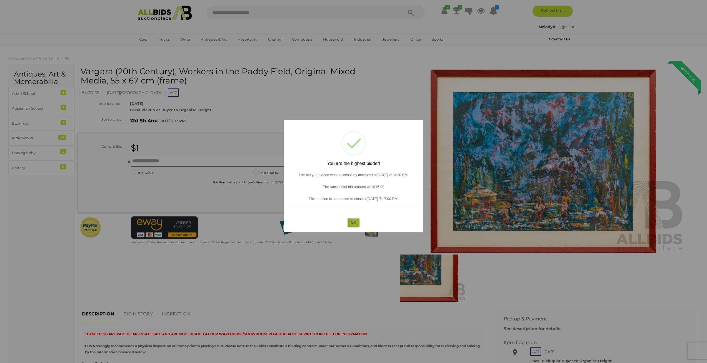
click at [354, 222] on button "OK" at bounding box center [354, 222] width 12 height 8
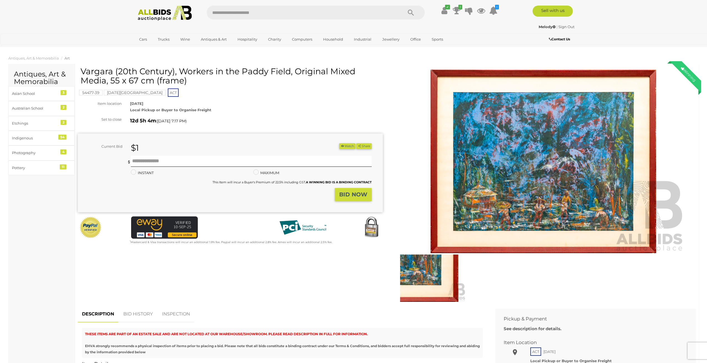
click at [275, 109] on div "RED HILL 2603 Local Pickup or Buyer to Organise Freight" at bounding box center [256, 106] width 261 height 13
